Goal: Feedback & Contribution: Contribute content

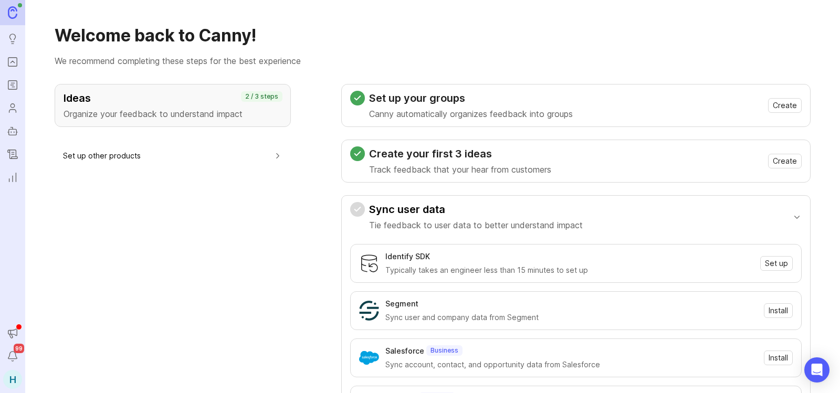
click at [17, 63] on icon "Portal" at bounding box center [13, 62] width 12 height 13
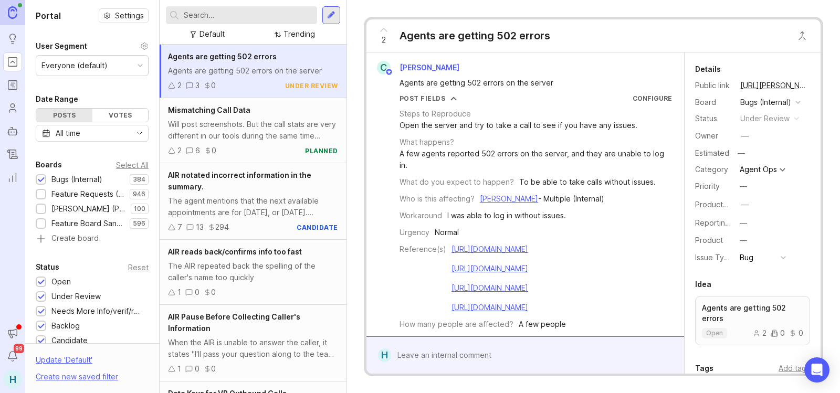
click at [283, 14] on input "text" at bounding box center [248, 15] width 129 height 12
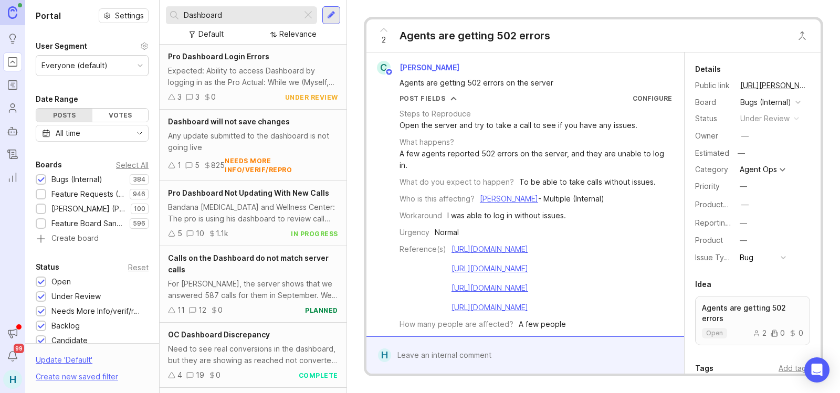
click at [267, 18] on input "Dashboard" at bounding box center [241, 15] width 114 height 12
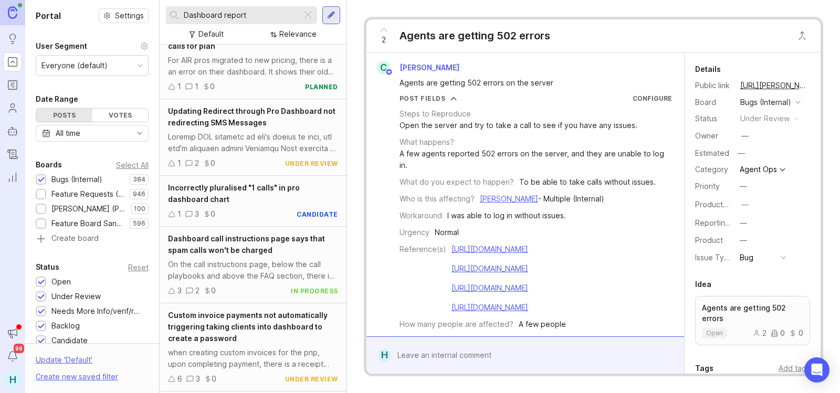
scroll to position [852, 0]
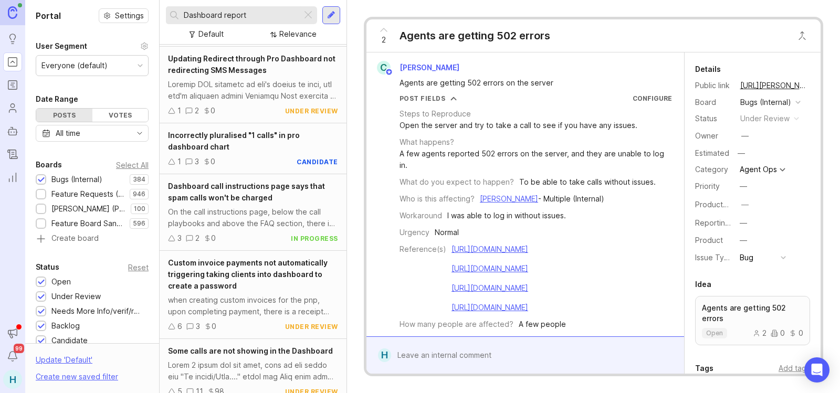
type input "Dashboard report"
click at [338, 10] on div at bounding box center [331, 15] width 18 height 18
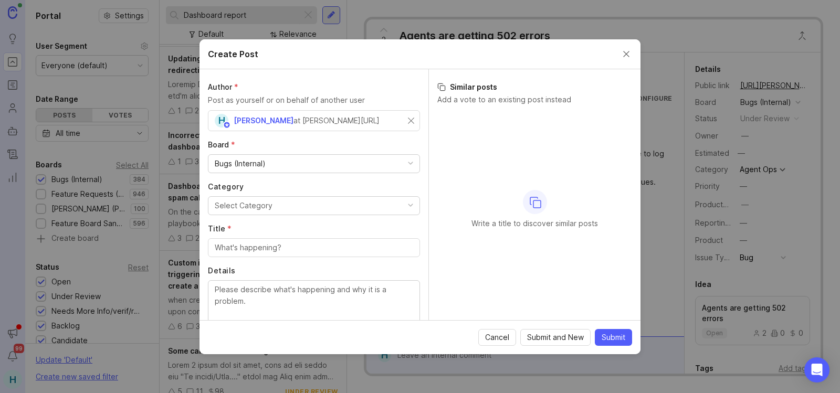
click at [300, 170] on div "Bugs (Internal)" at bounding box center [313, 164] width 211 height 18
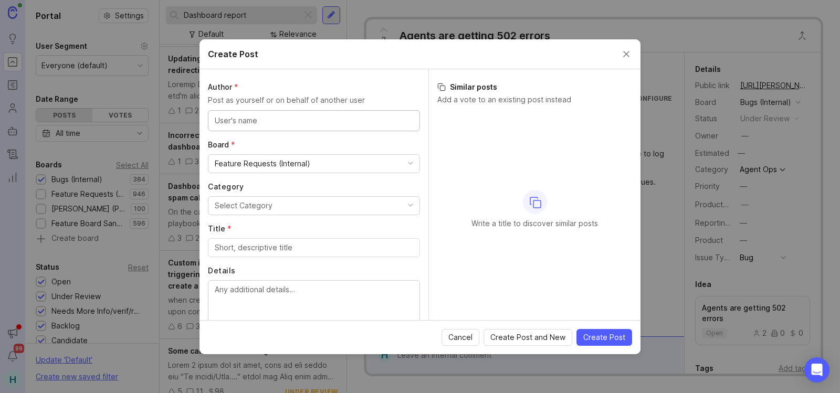
click at [285, 120] on input "text" at bounding box center [314, 121] width 198 height 12
click at [398, 122] on div "H [PERSON_NAME] at [PERSON_NAME][URL]" at bounding box center [311, 121] width 193 height 14
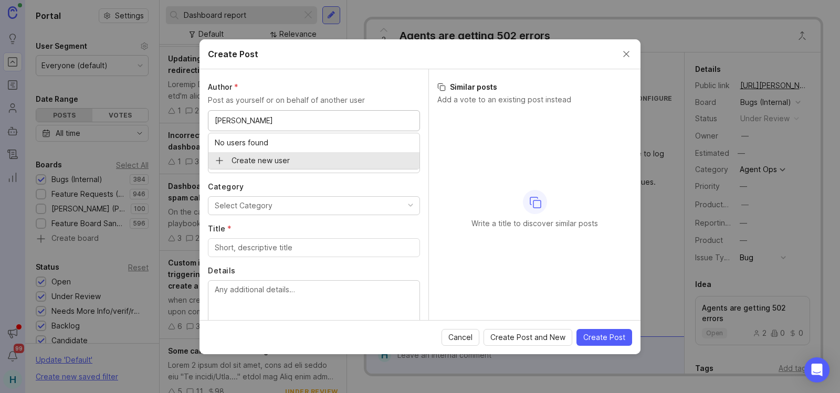
type input "[PERSON_NAME]"
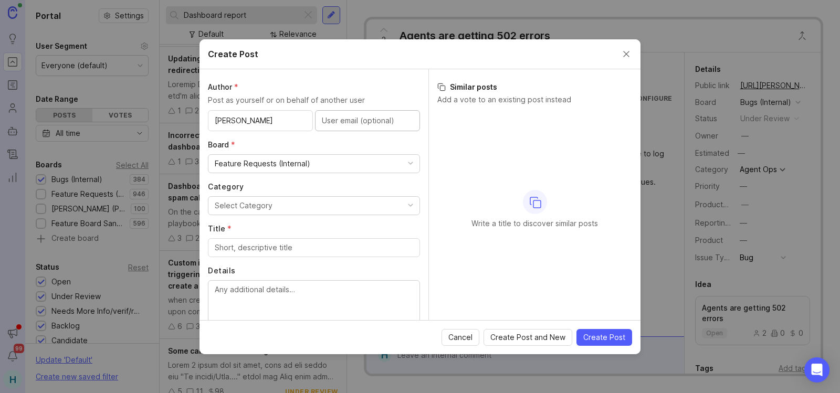
paste input "[PERSON_NAME][EMAIL_ADDRESS][DOMAIN_NAME]"
type input "[PERSON_NAME][EMAIL_ADDRESS][DOMAIN_NAME]"
click at [274, 205] on button "Select Category" at bounding box center [314, 205] width 212 height 19
click at [328, 165] on div "Feature Requests (Internal)" at bounding box center [313, 164] width 211 height 18
click at [306, 207] on button "Select Category" at bounding box center [314, 205] width 212 height 19
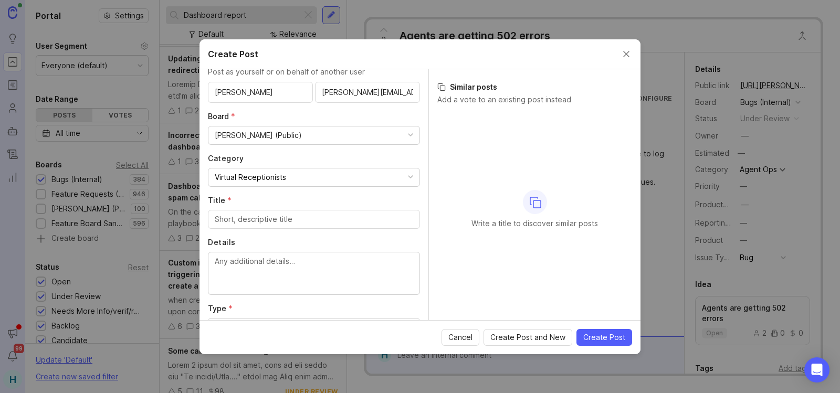
scroll to position [52, 0]
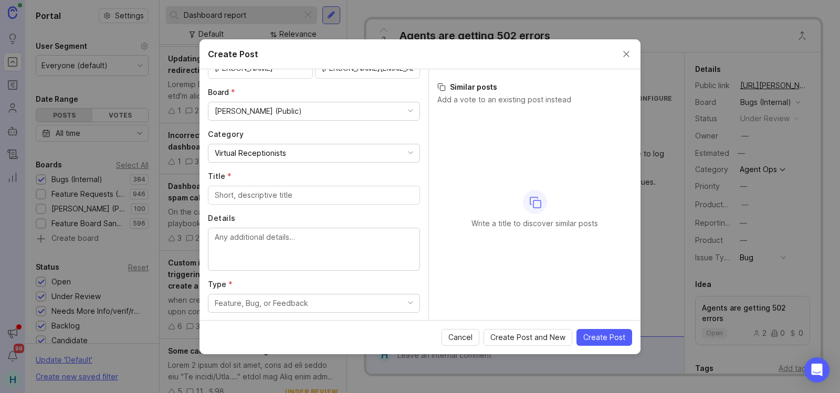
click at [292, 199] on input "Title *" at bounding box center [314, 195] width 198 height 12
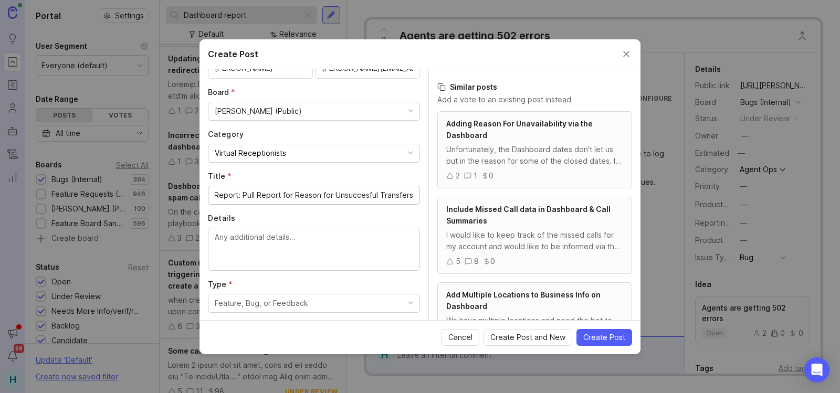
scroll to position [0, 45]
click at [354, 191] on input "Dashboard Report: Pull Report for Reason for Unsuccesful Transfers" at bounding box center [314, 195] width 198 height 12
type input "Dashboard Report: Pull Report for Reason for Unsuccessful Transfers"
click at [251, 240] on textarea "Details" at bounding box center [314, 248] width 198 height 35
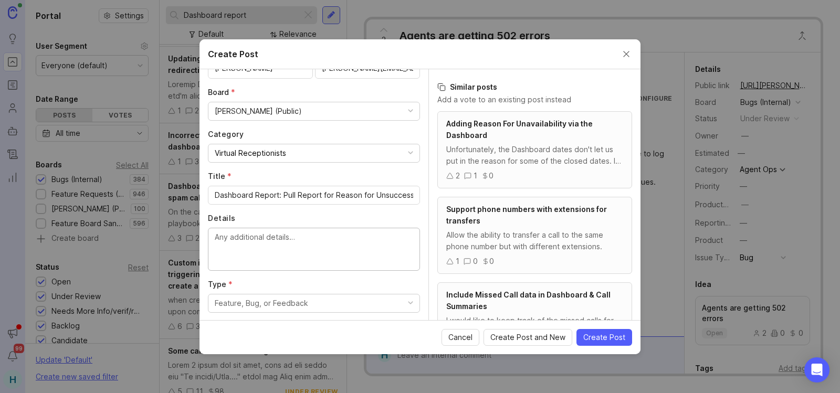
scroll to position [84, 0]
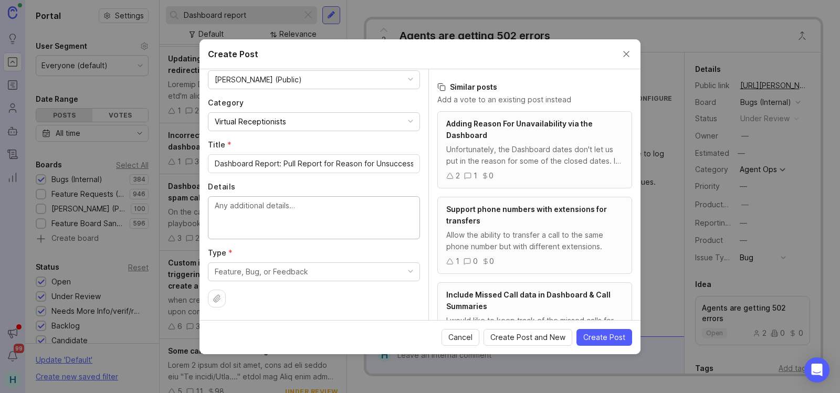
click at [261, 270] on div "Feature, Bug, or Feedback" at bounding box center [261, 272] width 93 height 12
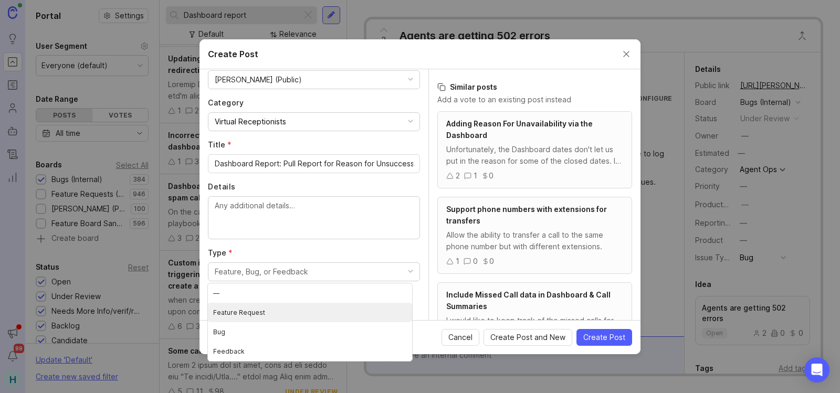
click at [268, 313] on Request "Feature Request" at bounding box center [310, 312] width 204 height 19
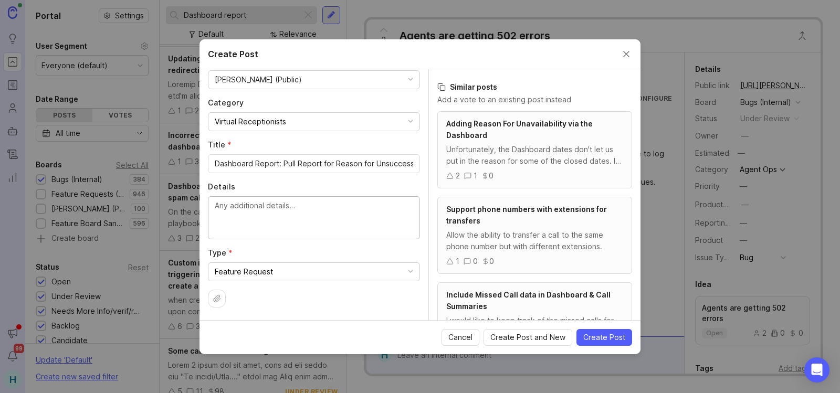
click at [301, 215] on textarea "Details" at bounding box center [314, 217] width 198 height 35
type textarea "C"
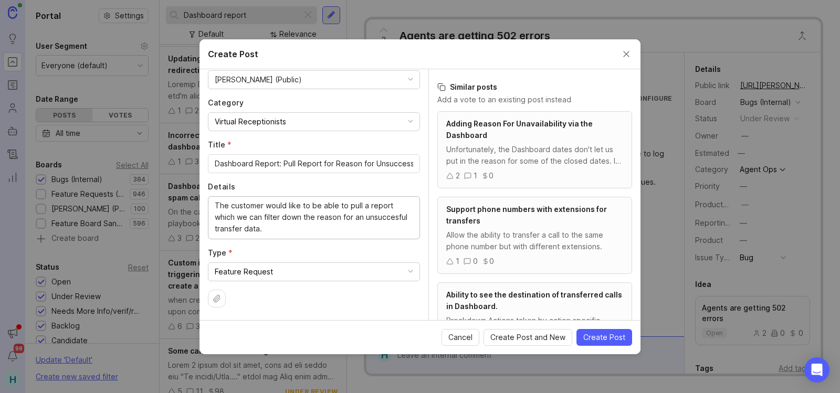
click at [375, 221] on textarea "The customer would like to be able to pull a report which we can filter down th…" at bounding box center [314, 217] width 198 height 35
click at [374, 220] on textarea "The customer would like to be able to pull a report which we can filter down th…" at bounding box center [314, 217] width 198 height 35
click at [0, 0] on lt-span "unsucces s ful" at bounding box center [0, 0] width 0 height 0
click at [276, 230] on textarea "The customer would like to be able to pull a report which we can filter down th…" at bounding box center [314, 217] width 198 height 35
paste textarea "[URL][PERSON_NAME][DOMAIN_NAME]"
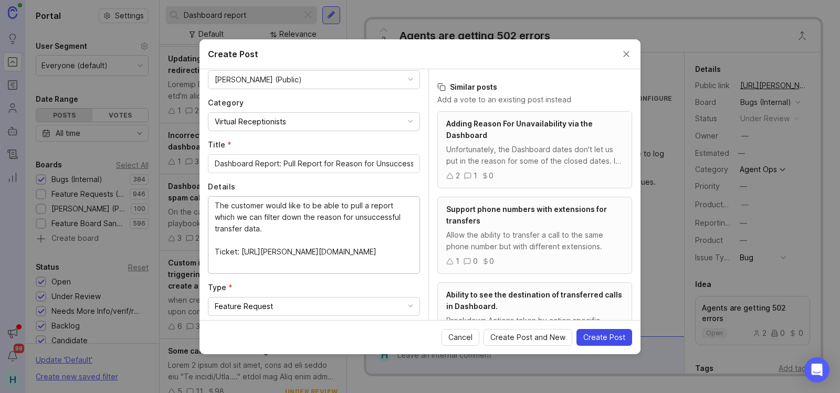
type textarea "The customer would like to be able to pull a report which we can filter down th…"
click at [607, 338] on span "Create Post" at bounding box center [604, 337] width 42 height 10
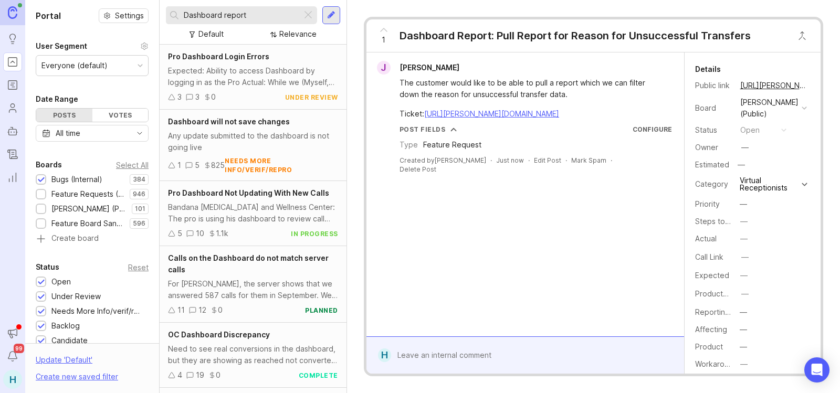
click at [458, 36] on div "Dashboard Report: Pull Report for Reason for Unsuccessful Transfers" at bounding box center [574, 35] width 351 height 15
click at [810, 87] on button "copy icon" at bounding box center [817, 85] width 15 height 15
